Goal: Task Accomplishment & Management: Understand process/instructions

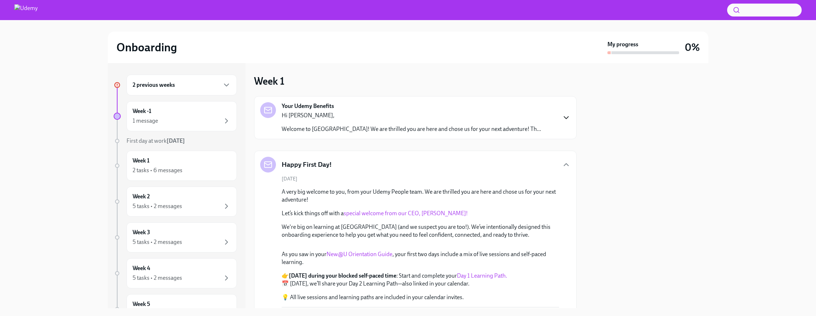
click at [564, 116] on icon "button" at bounding box center [566, 117] width 9 height 9
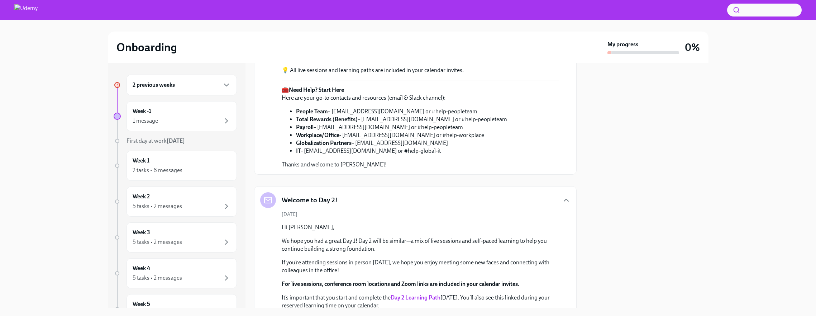
scroll to position [472, 0]
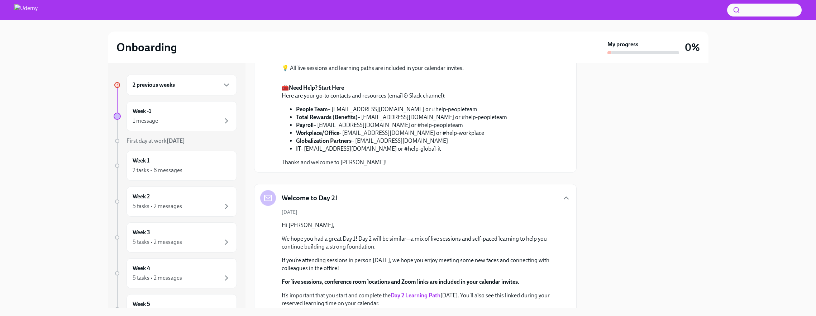
click at [460, 50] on link "Day 1 Learning Path." at bounding box center [482, 46] width 50 height 7
click at [189, 83] on div "2 previous weeks" at bounding box center [182, 85] width 98 height 9
click at [149, 115] on h6 "Week -4" at bounding box center [142, 111] width 19 height 8
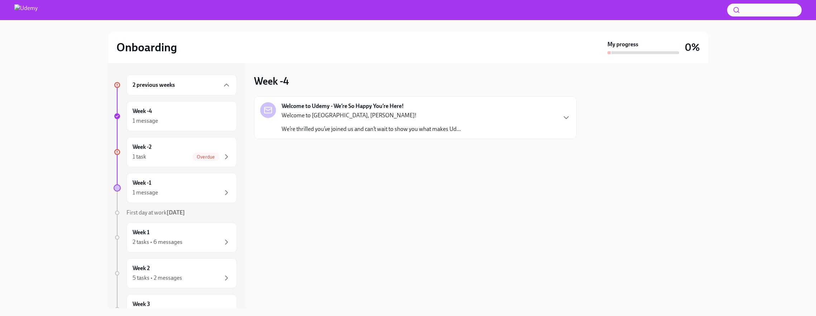
click at [385, 125] on p "We’re thrilled you’ve joined us and can’t wait to show you what makes Ud..." at bounding box center [371, 129] width 179 height 8
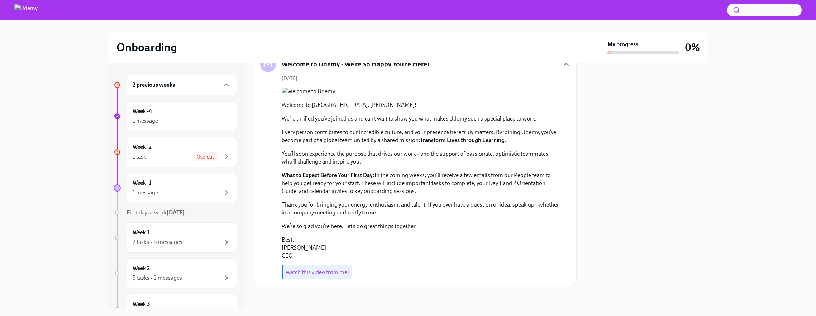
scroll to position [107, 0]
click at [217, 88] on div "2 previous weeks" at bounding box center [182, 85] width 98 height 9
click at [216, 89] on div "2 previous weeks" at bounding box center [182, 85] width 98 height 9
click at [203, 157] on span "Overdue" at bounding box center [205, 156] width 27 height 5
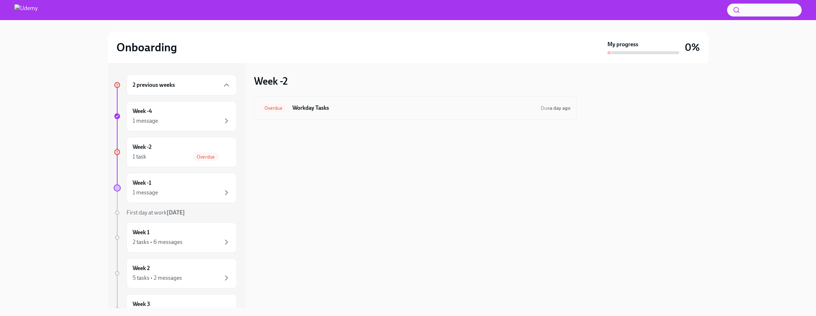
click at [313, 103] on div "Overdue Workday Tasks Due a day ago" at bounding box center [415, 107] width 310 height 11
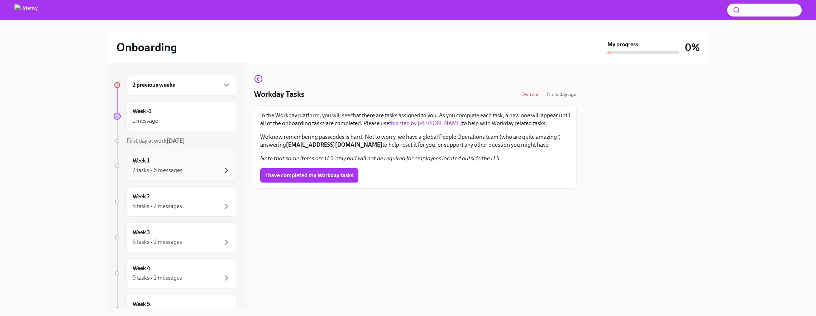
click at [226, 169] on icon "button" at bounding box center [226, 170] width 9 height 9
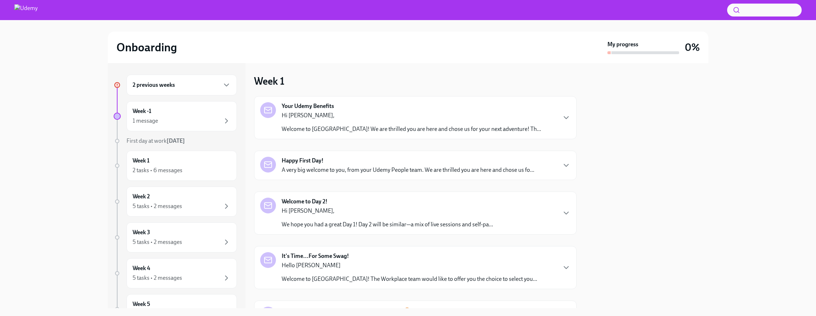
click at [353, 121] on div "Hi [PERSON_NAME], Welcome to Udemy! We are thrilled you are here and chose us f…" at bounding box center [411, 121] width 259 height 21
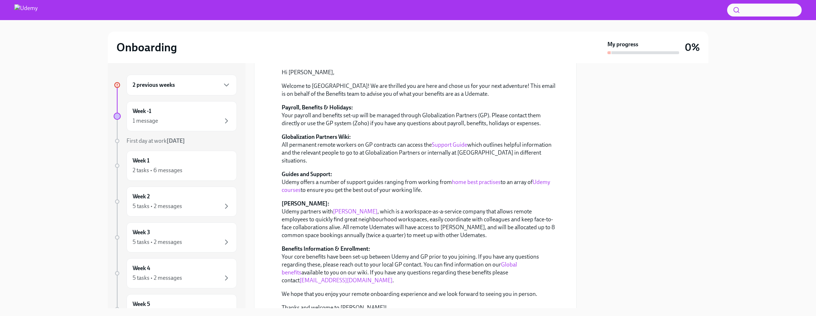
scroll to position [66, 0]
click at [436, 144] on link "Support Guide" at bounding box center [449, 143] width 35 height 7
click at [213, 86] on div "2 previous weeks" at bounding box center [182, 85] width 98 height 9
click at [201, 158] on span "Overdue" at bounding box center [205, 156] width 27 height 5
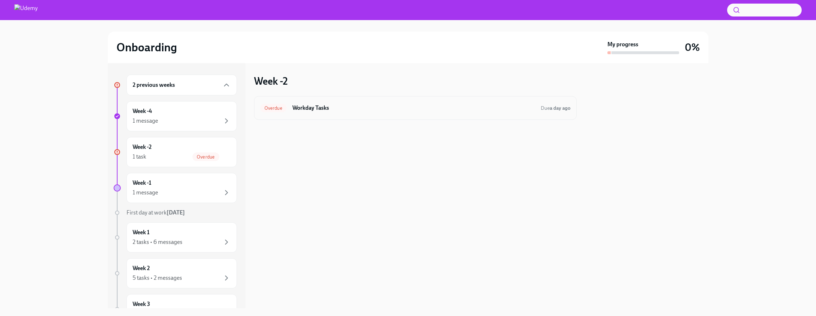
click at [289, 107] on div "Overdue Workday Tasks Due a day ago" at bounding box center [415, 107] width 310 height 11
